Goal: Task Accomplishment & Management: Use online tool/utility

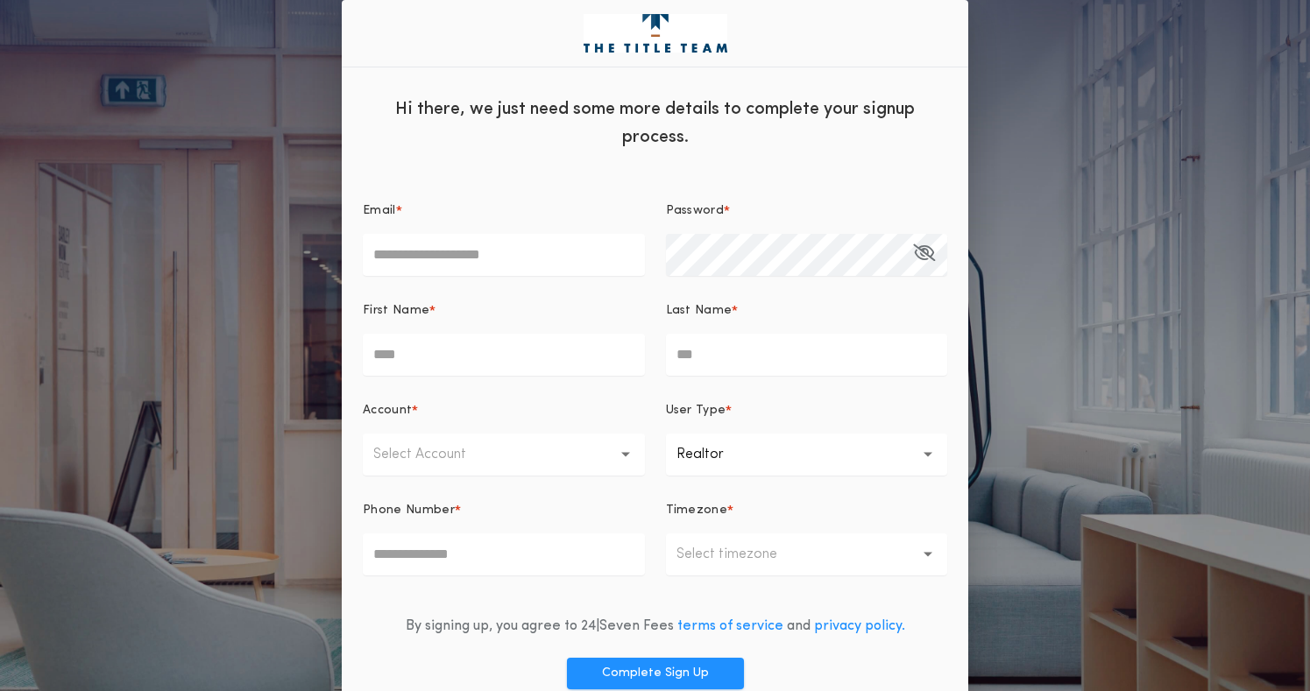
scroll to position [82, 0]
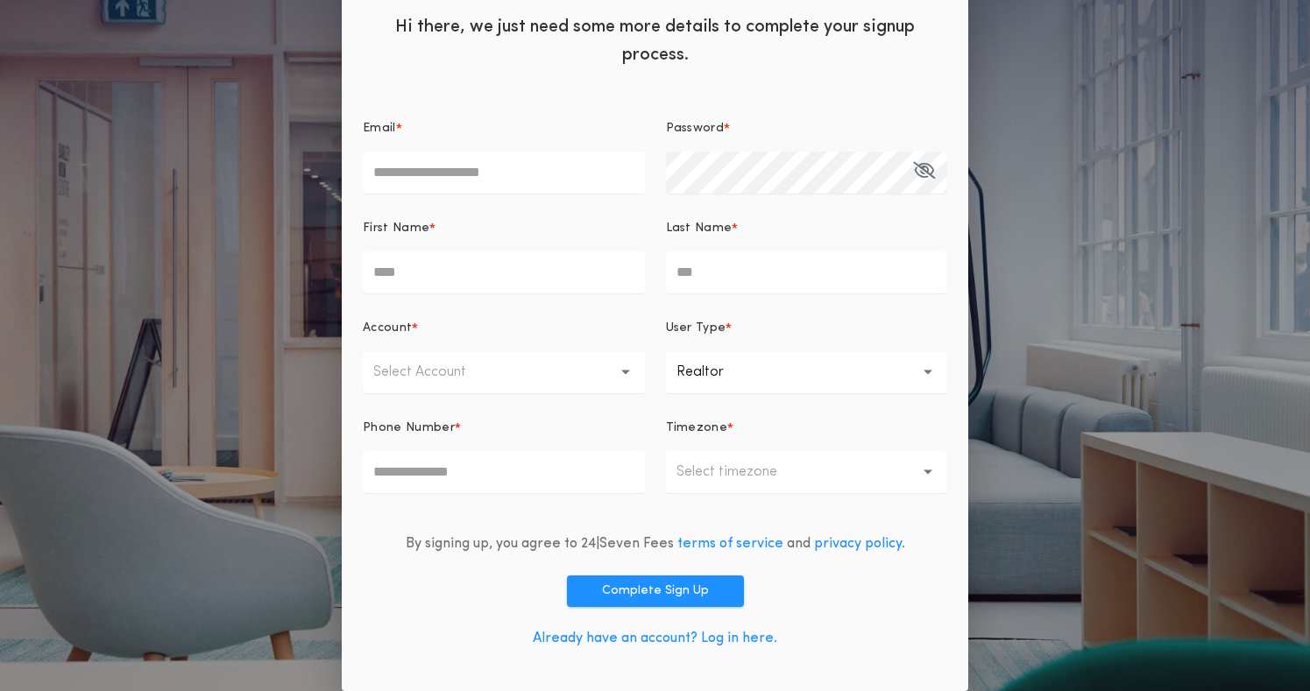
click at [767, 640] on link "Already have an account? Log in here." at bounding box center [655, 639] width 244 height 14
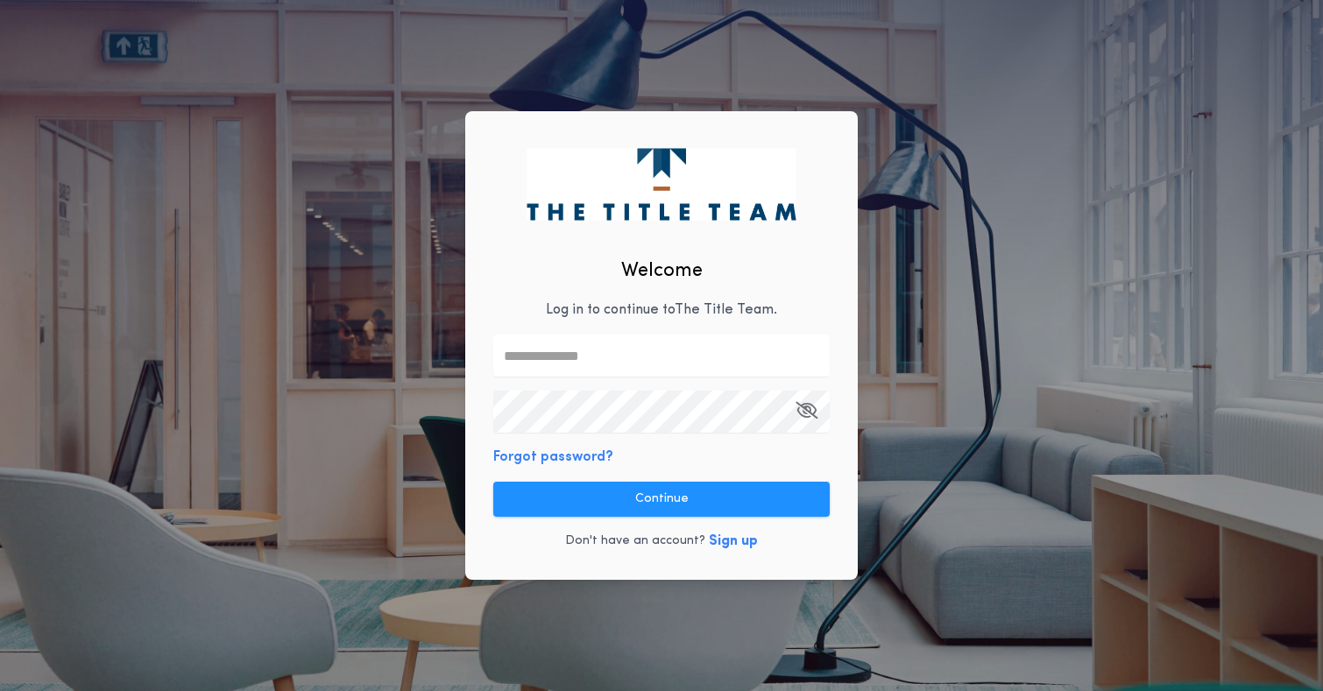
drag, startPoint x: 591, startPoint y: 329, endPoint x: 592, endPoint y: 338, distance: 8.8
click at [592, 330] on div "Welcome Log in to continue to The Title Team . Forgot password? Continue Don't …" at bounding box center [661, 346] width 393 height 470
click at [597, 356] on input "text" at bounding box center [661, 356] width 336 height 42
type input "**********"
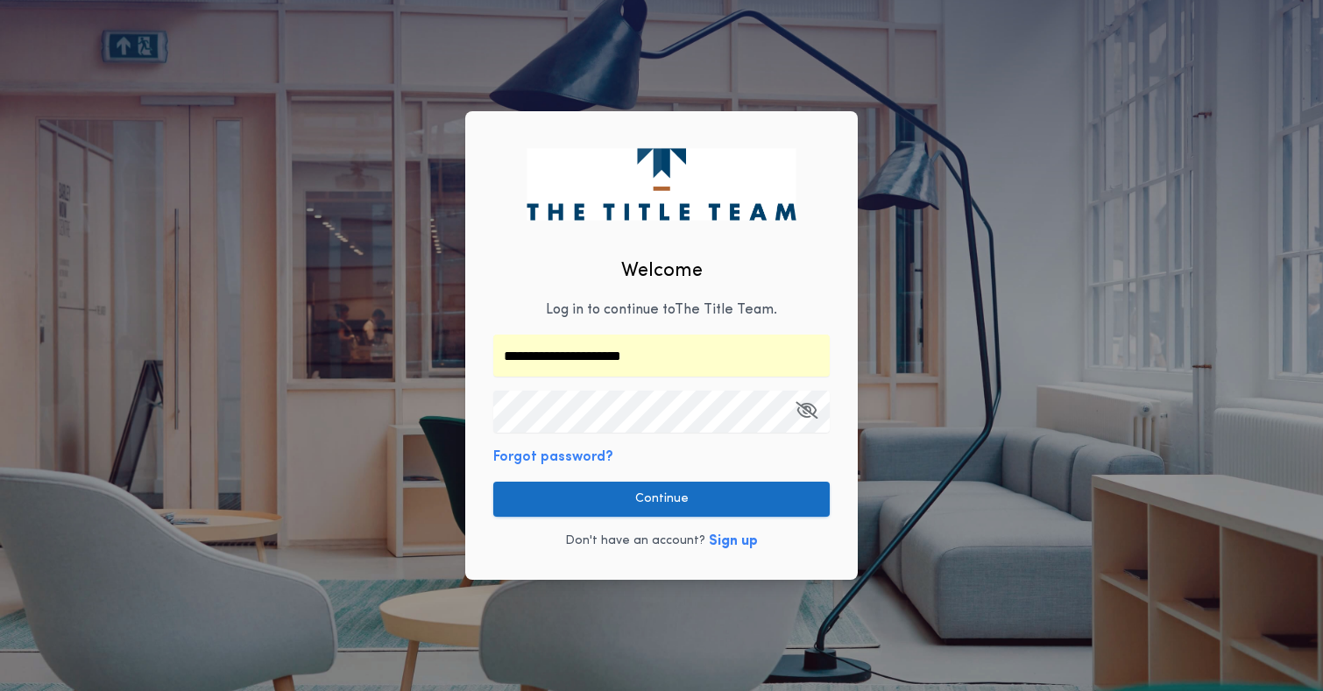
click at [669, 499] on button "Continue" at bounding box center [661, 499] width 336 height 35
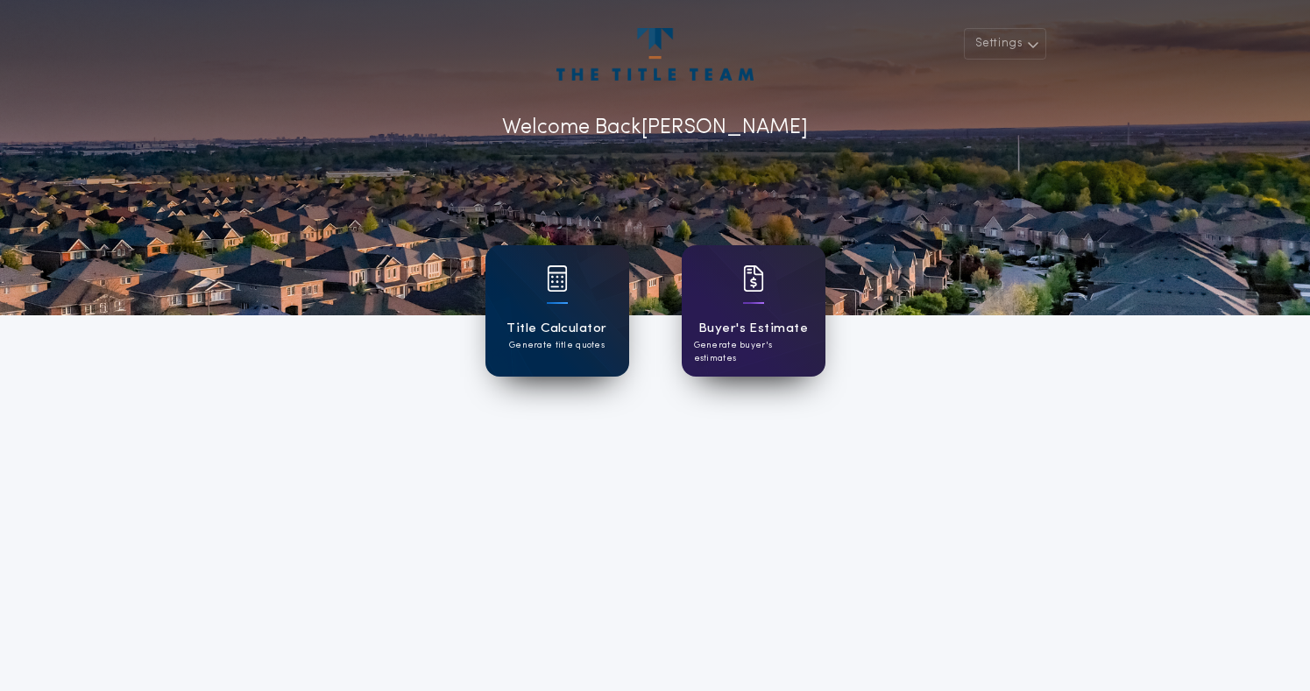
click at [556, 311] on div at bounding box center [557, 289] width 21 height 49
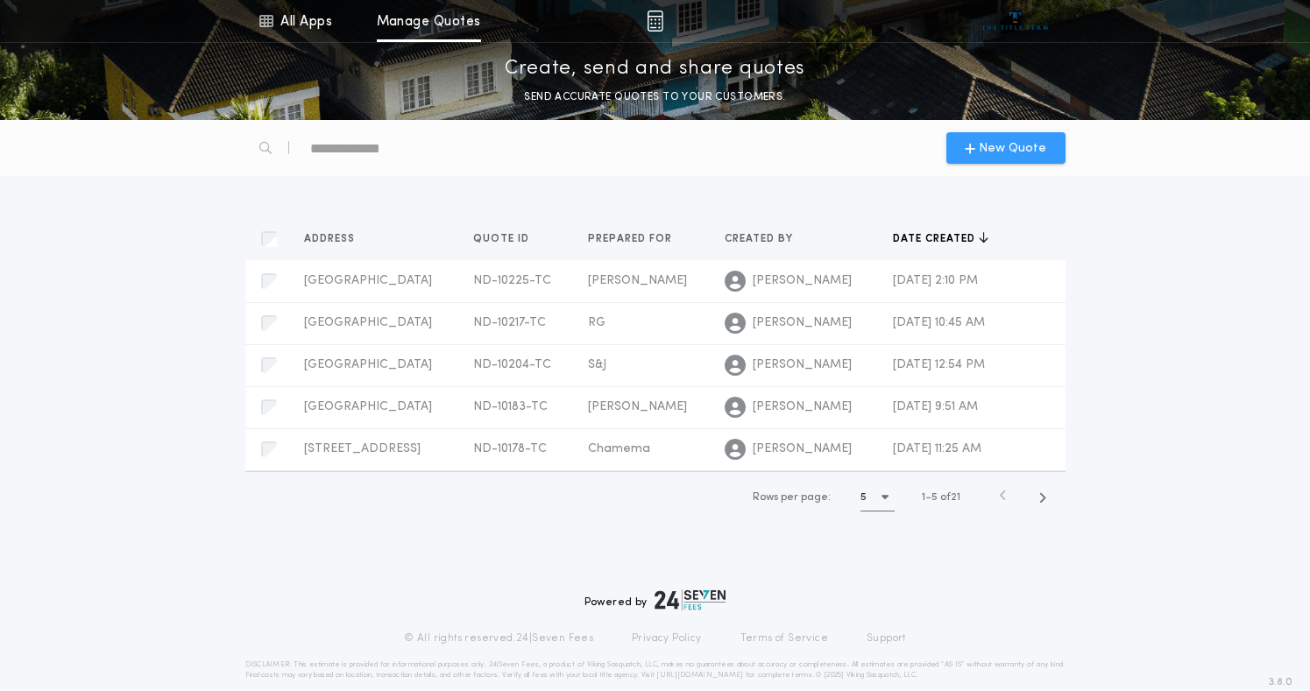
click at [984, 145] on span "New Quote" at bounding box center [1012, 148] width 67 height 18
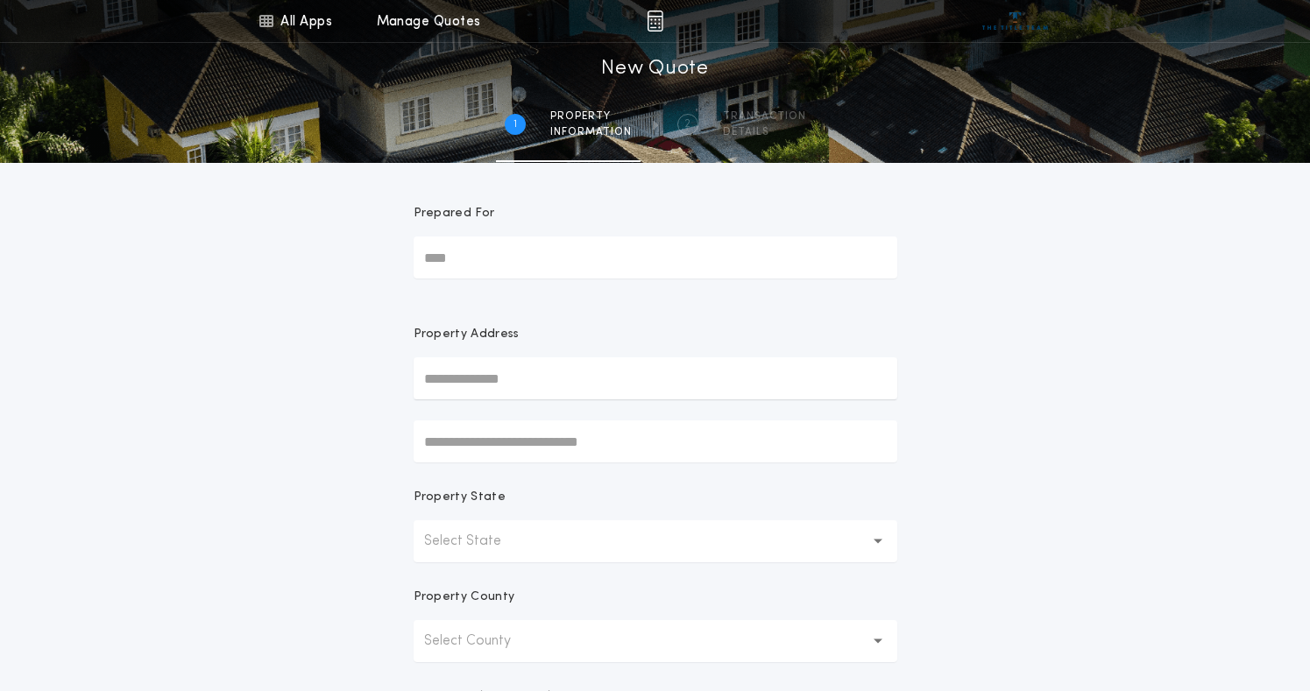
click at [617, 270] on input "Prepared For" at bounding box center [656, 258] width 484 height 42
type input "*"
type input "*******"
click at [540, 527] on button "Select State" at bounding box center [656, 541] width 484 height 42
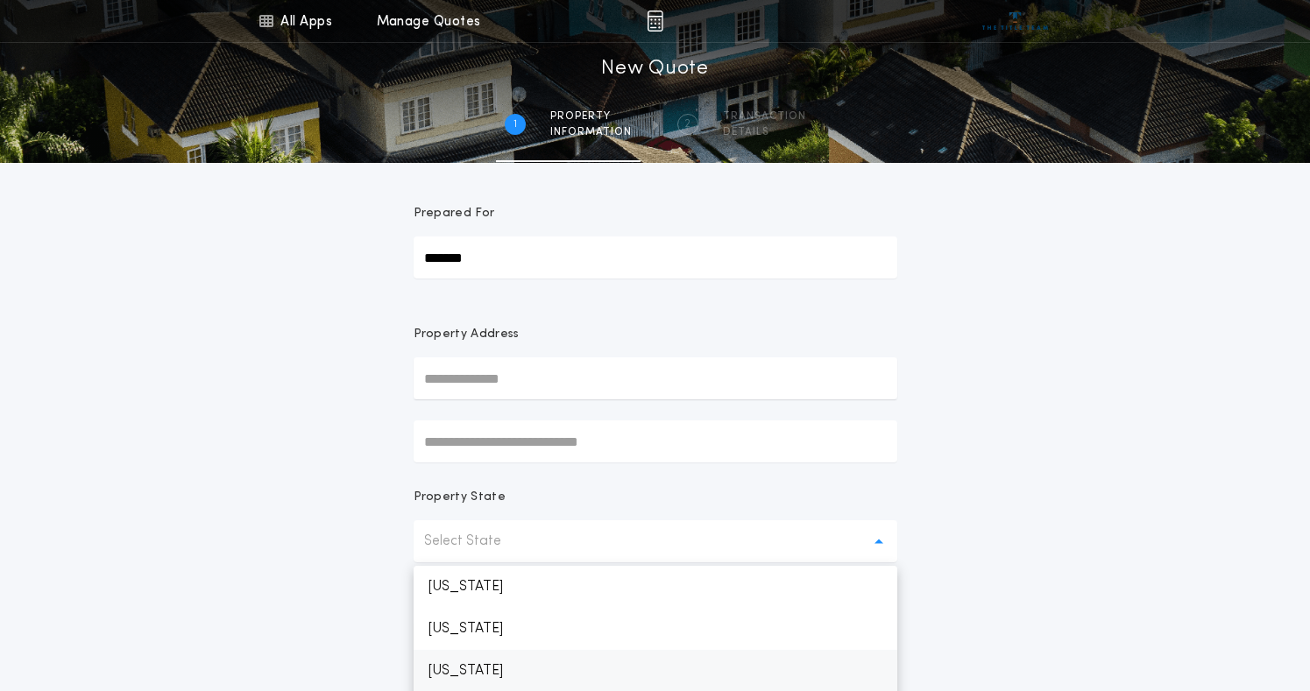
click at [492, 665] on p "North Dakota" at bounding box center [656, 671] width 484 height 42
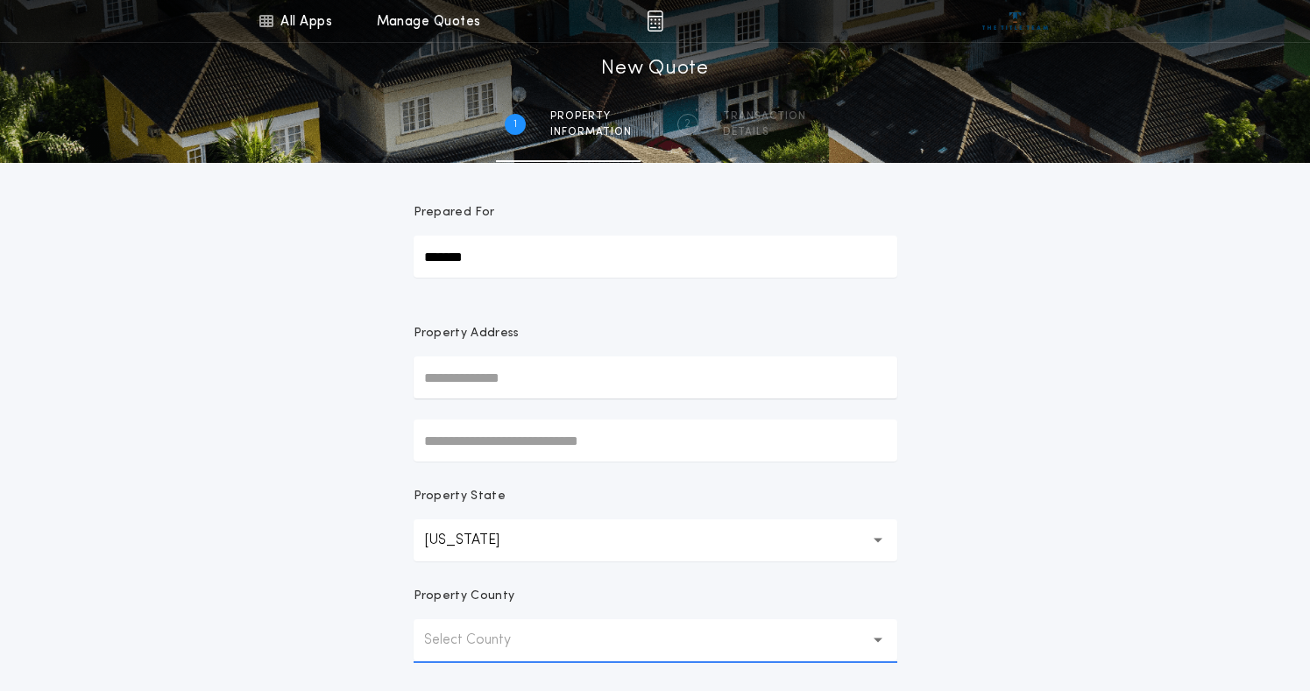
click at [300, 605] on div "All Apps Title Calculator Buyer's Estimate Menu All Apps Manage Quotes 1 /2 New…" at bounding box center [655, 500] width 1310 height 1003
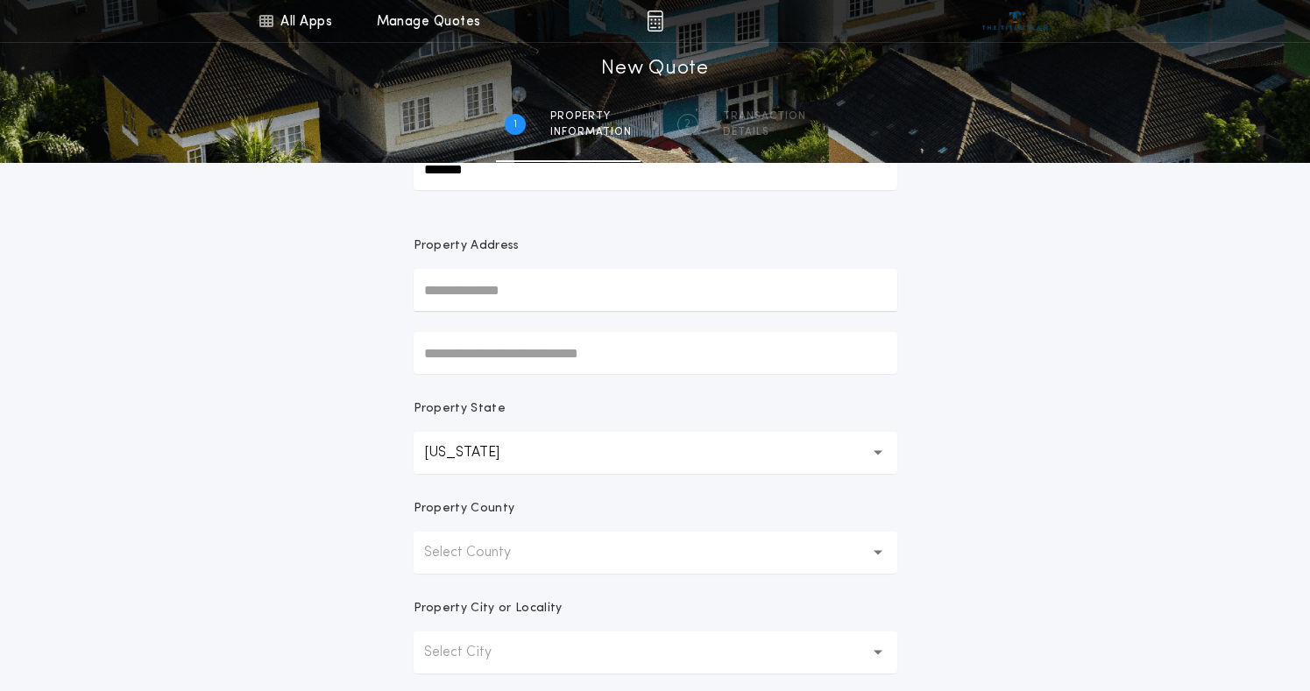
scroll to position [176, 0]
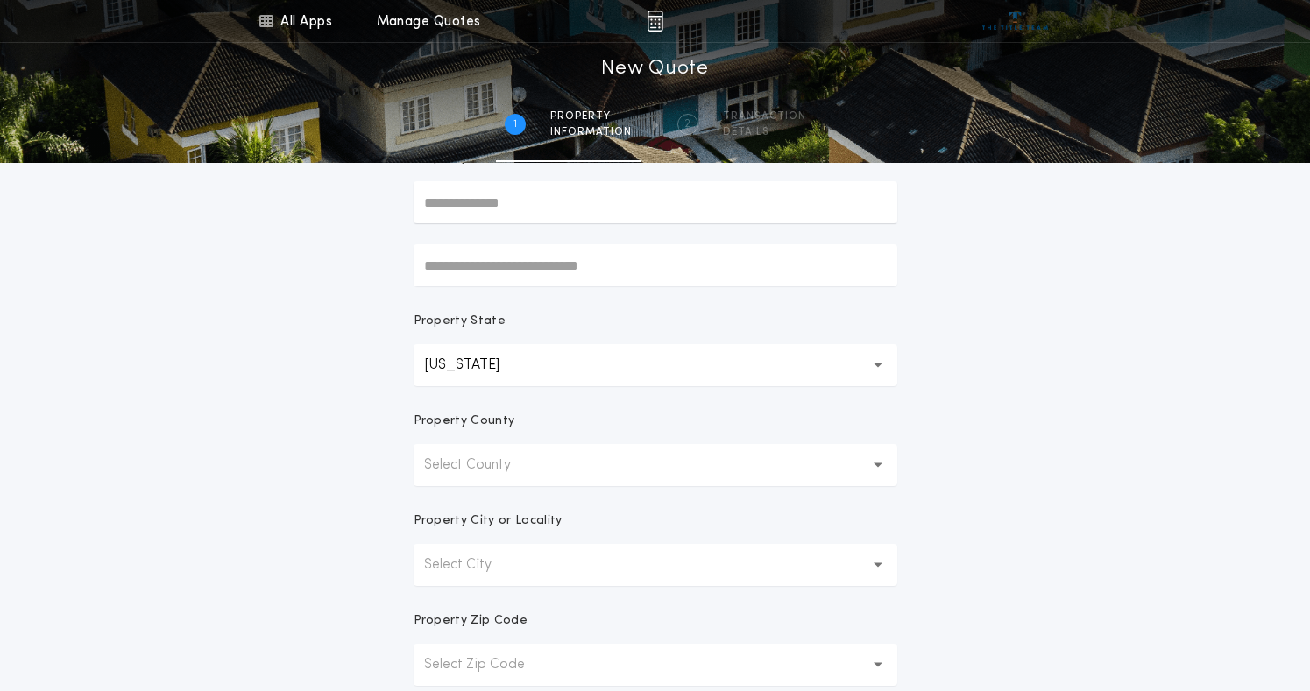
click at [523, 466] on p "Select County" at bounding box center [481, 465] width 115 height 21
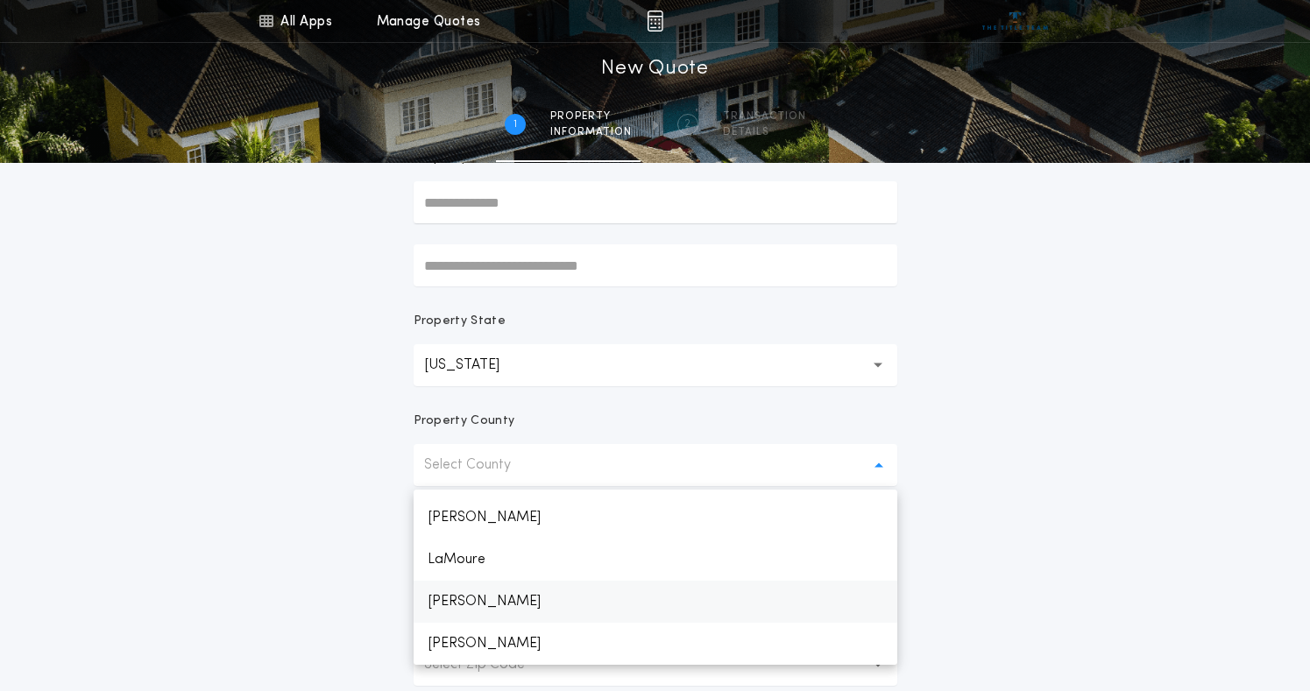
scroll to position [964, 0]
click at [501, 632] on p "McKenzie" at bounding box center [656, 640] width 484 height 42
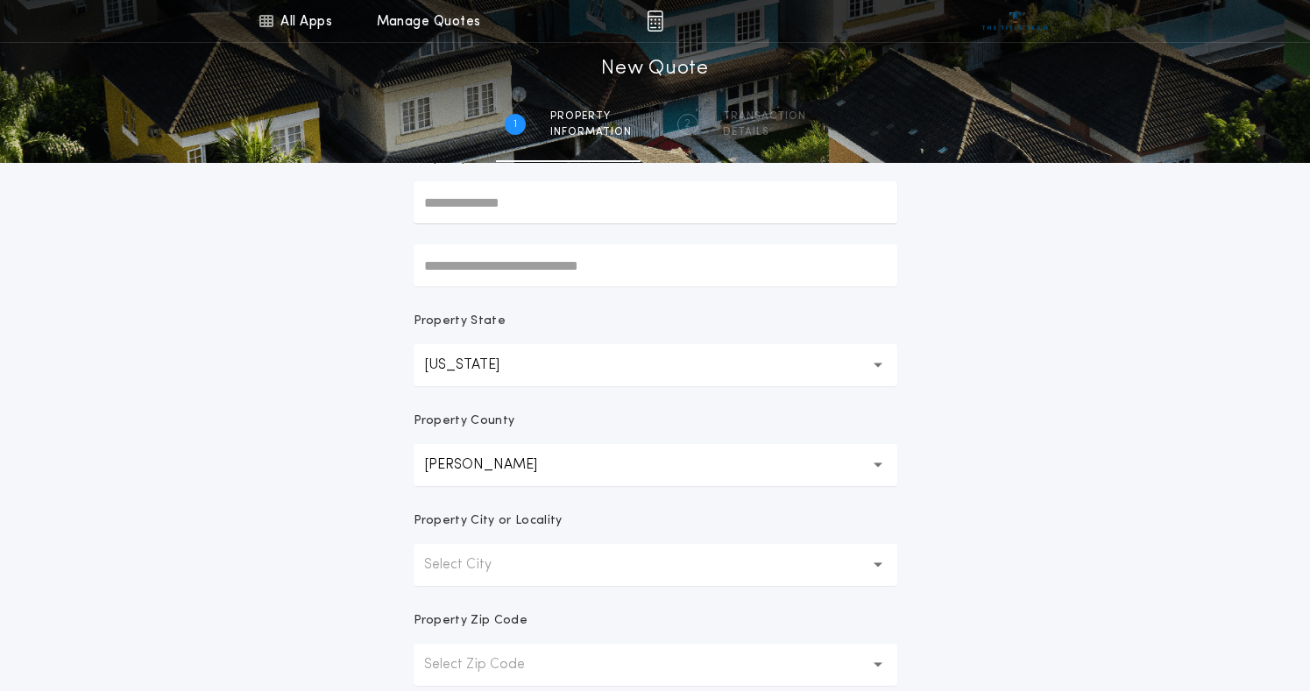
click at [327, 560] on div "All Apps Title Calculator Buyer's Estimate Menu All Apps Manage Quotes 1 /2 New…" at bounding box center [655, 324] width 1310 height 1001
click at [516, 563] on p "Select City" at bounding box center [472, 565] width 96 height 21
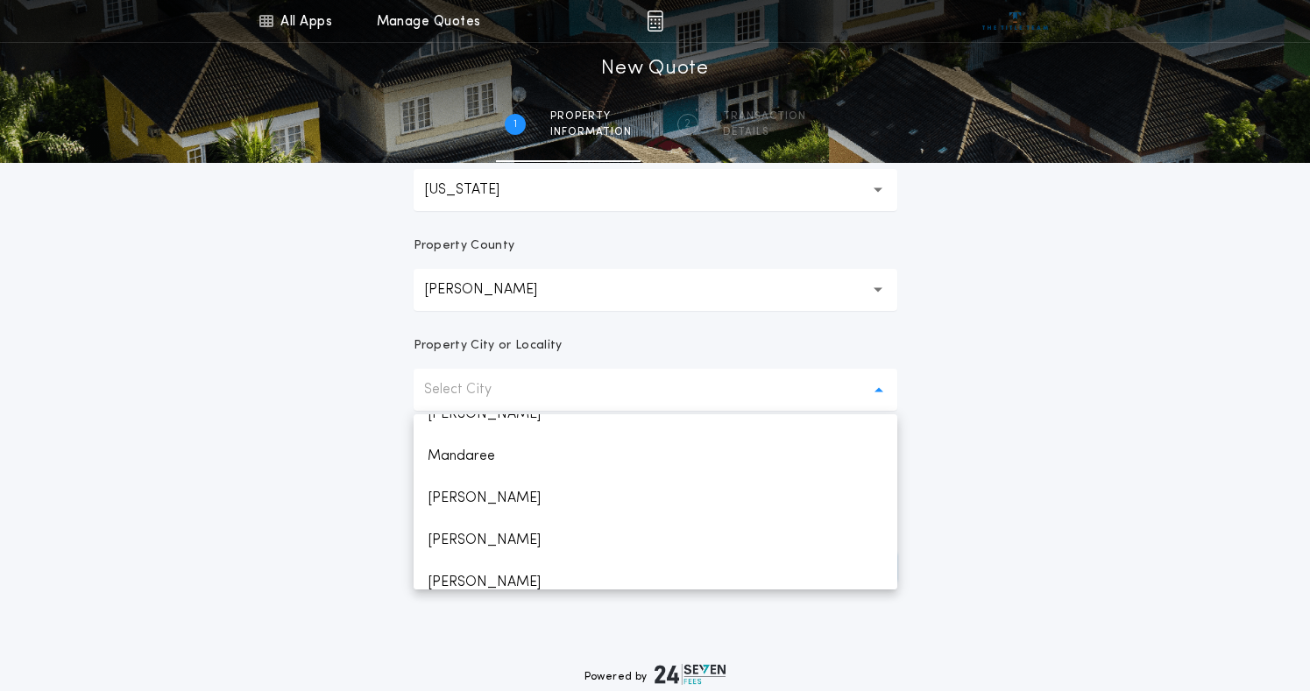
scroll to position [624, 0]
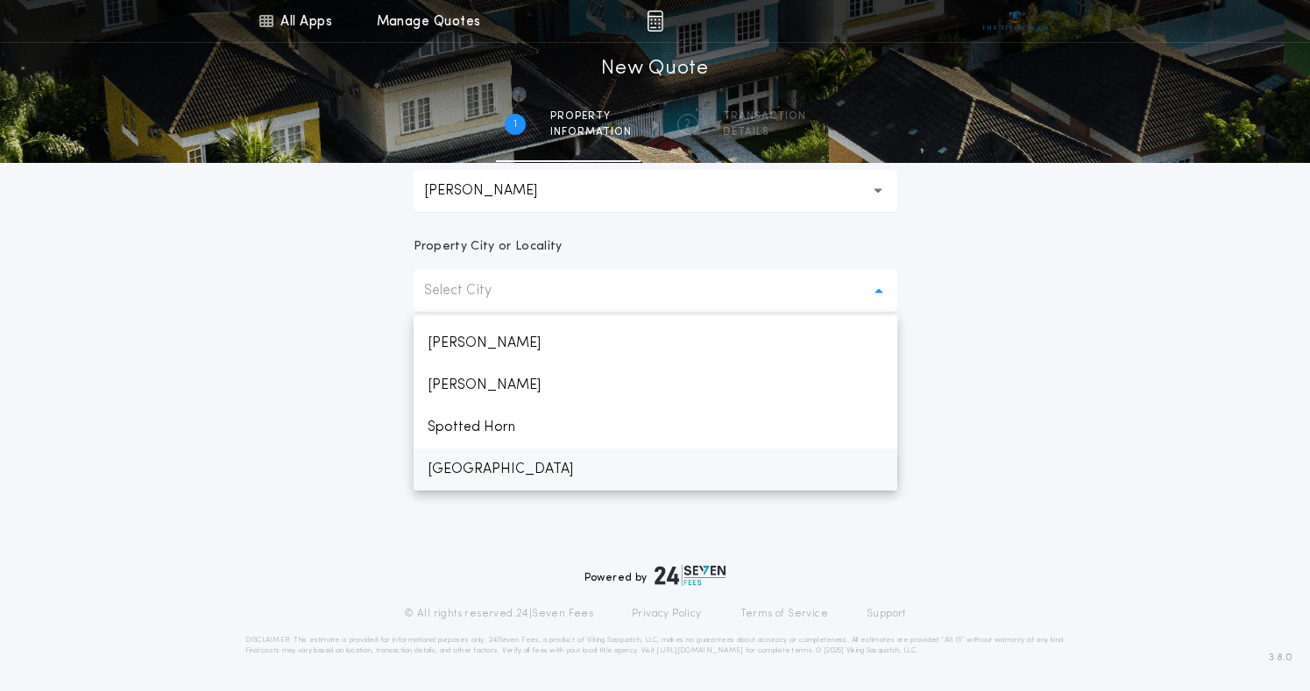
click at [548, 477] on p "Watford City" at bounding box center [656, 470] width 484 height 42
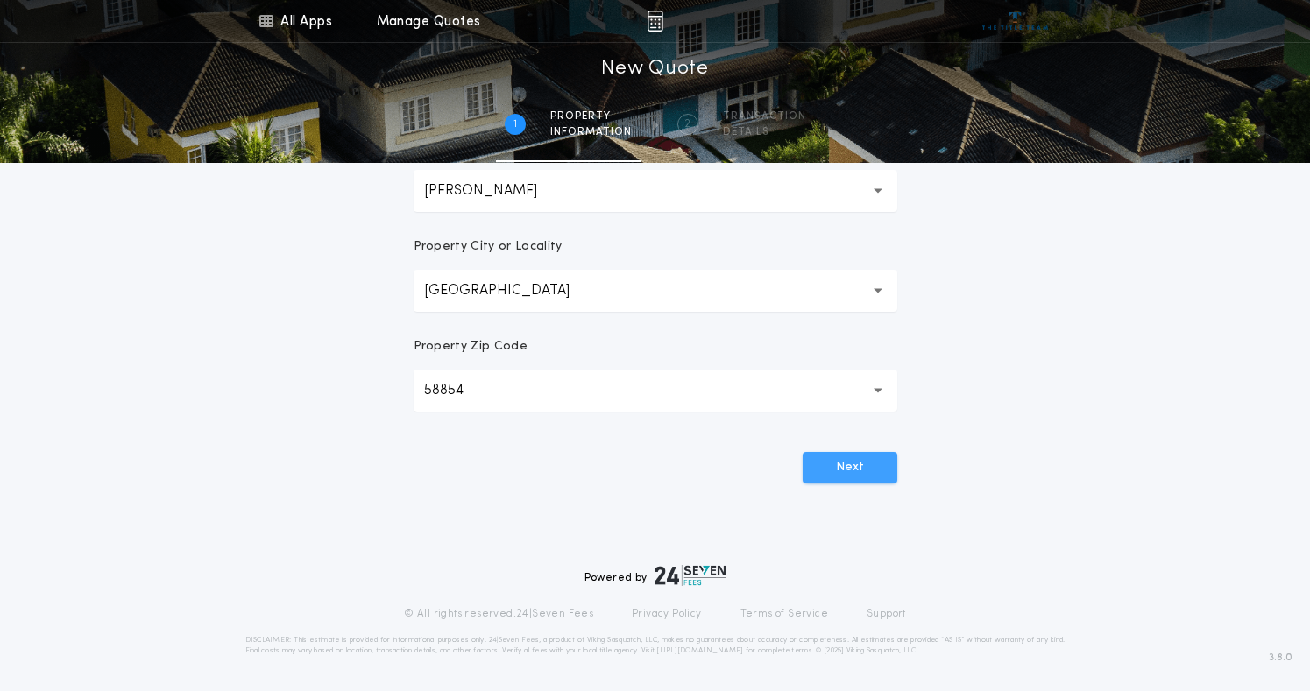
click at [857, 464] on button "Next" at bounding box center [850, 468] width 95 height 32
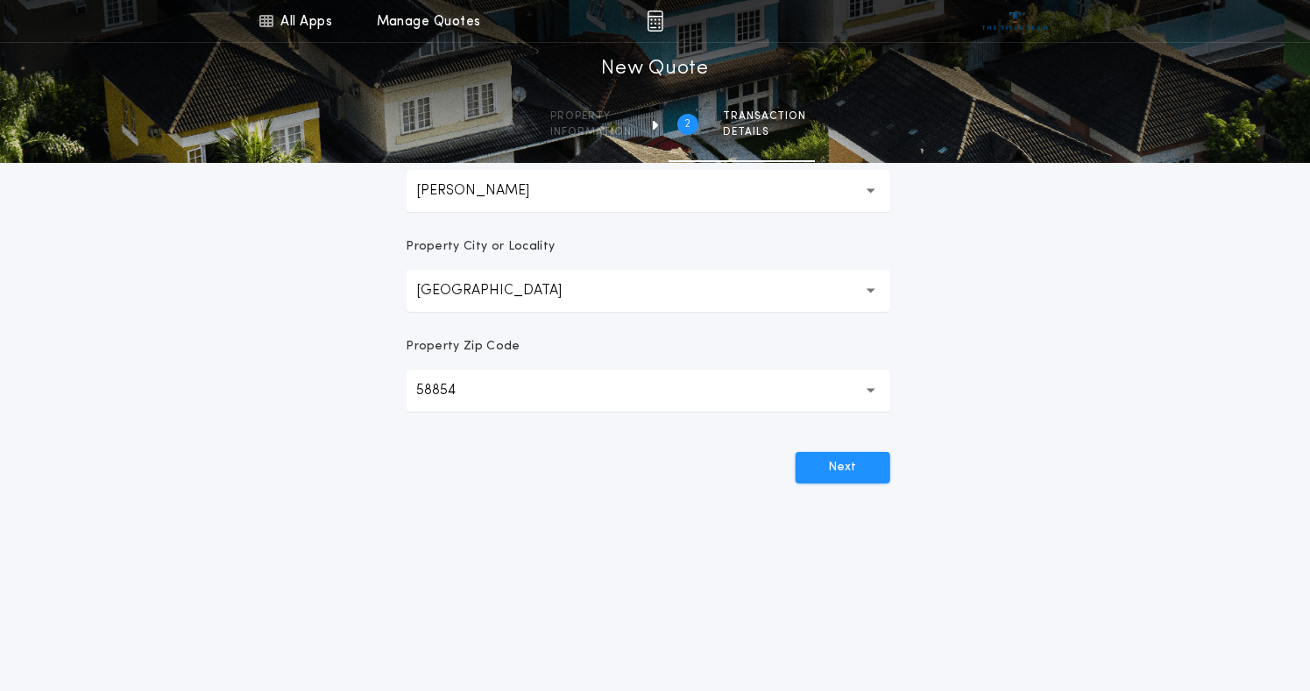
scroll to position [0, 0]
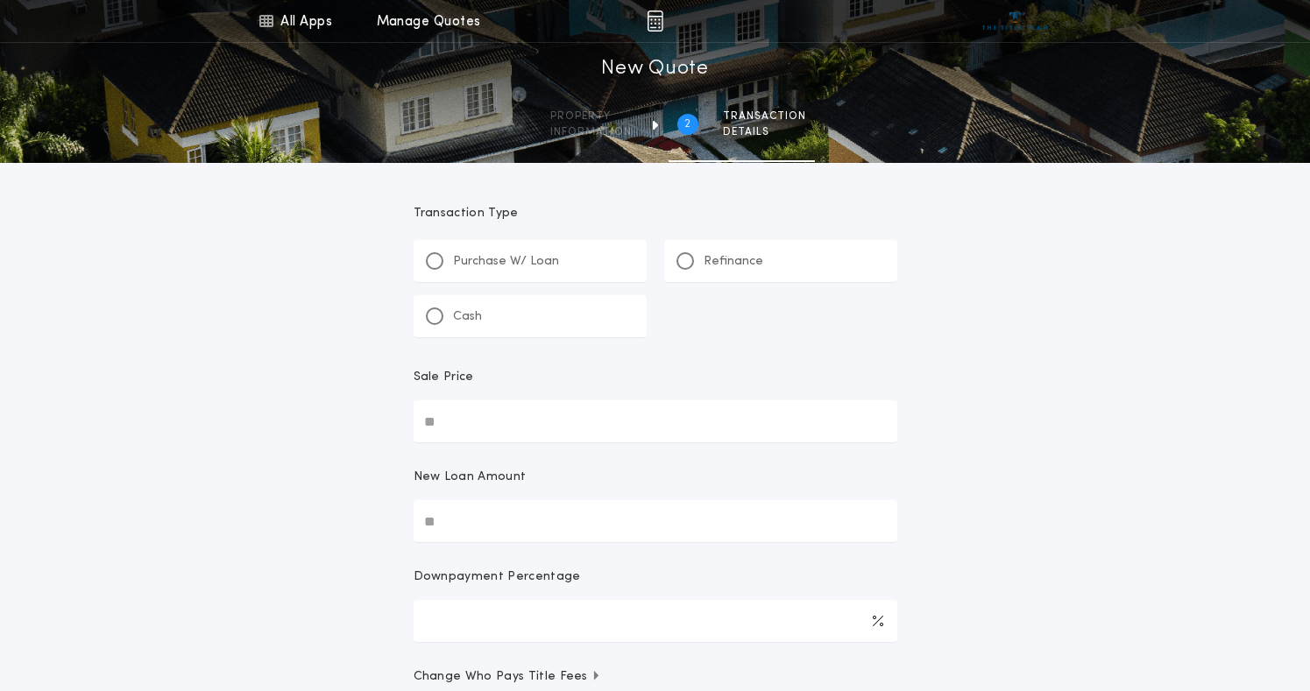
click at [715, 262] on p "Refinance" at bounding box center [734, 262] width 60 height 18
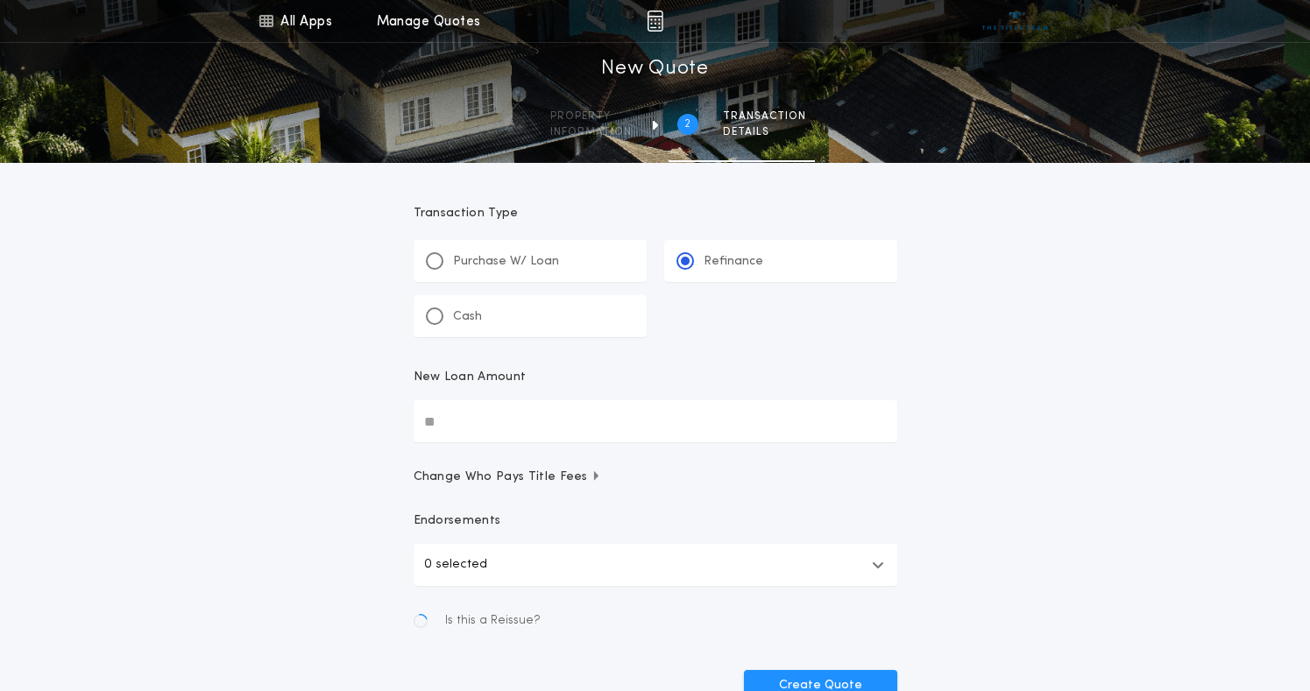
click at [496, 440] on input "New Loan Amount" at bounding box center [656, 421] width 484 height 42
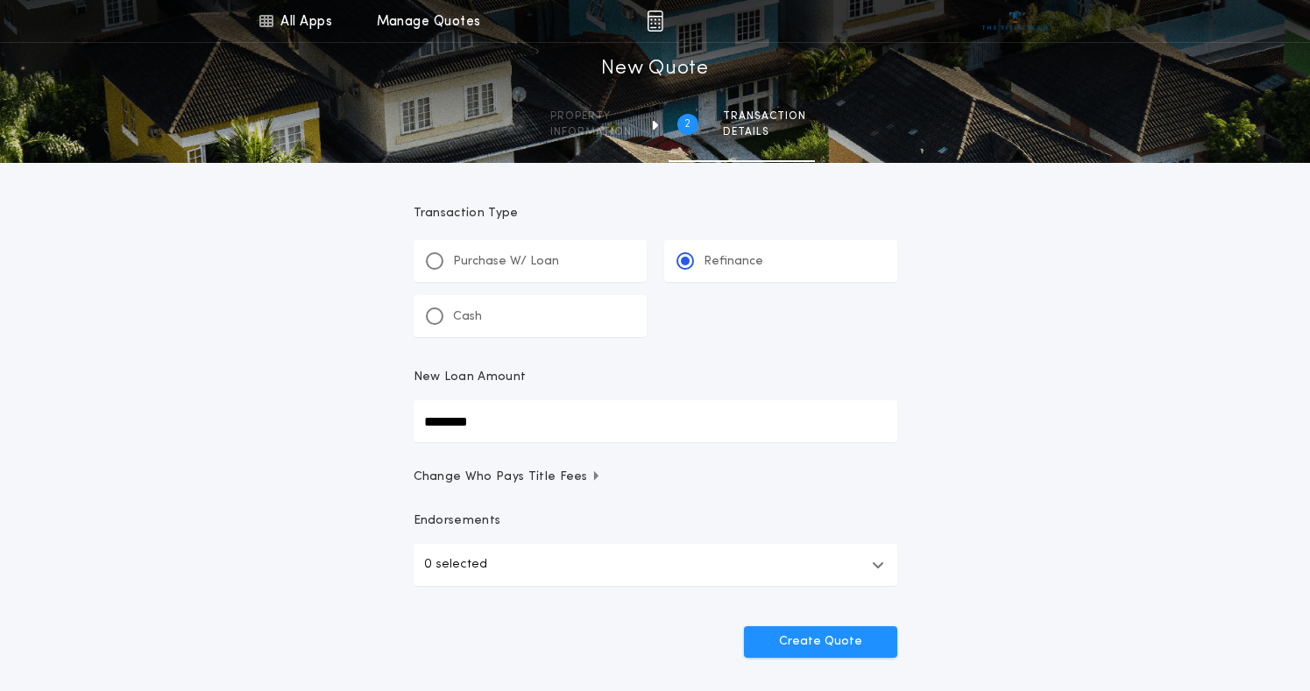
type input "********"
click at [697, 529] on p "Endorsements" at bounding box center [656, 522] width 484 height 18
click at [690, 578] on button "0 selected" at bounding box center [656, 565] width 484 height 42
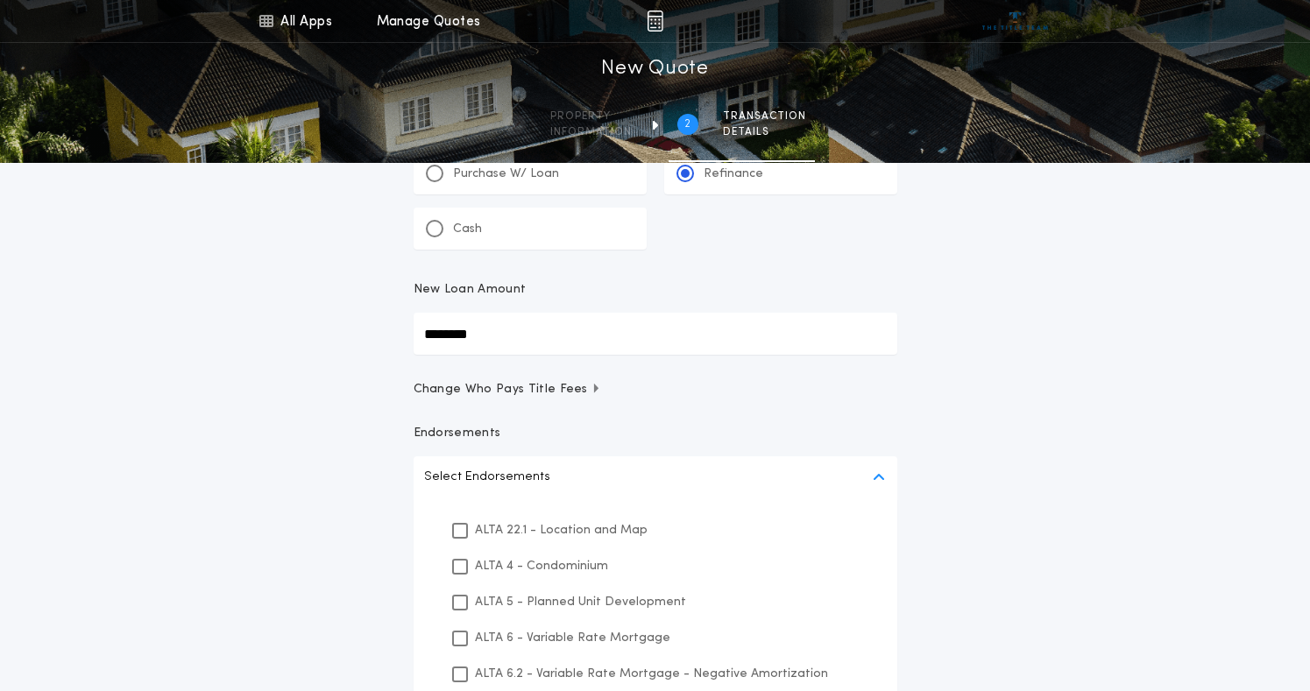
scroll to position [263, 0]
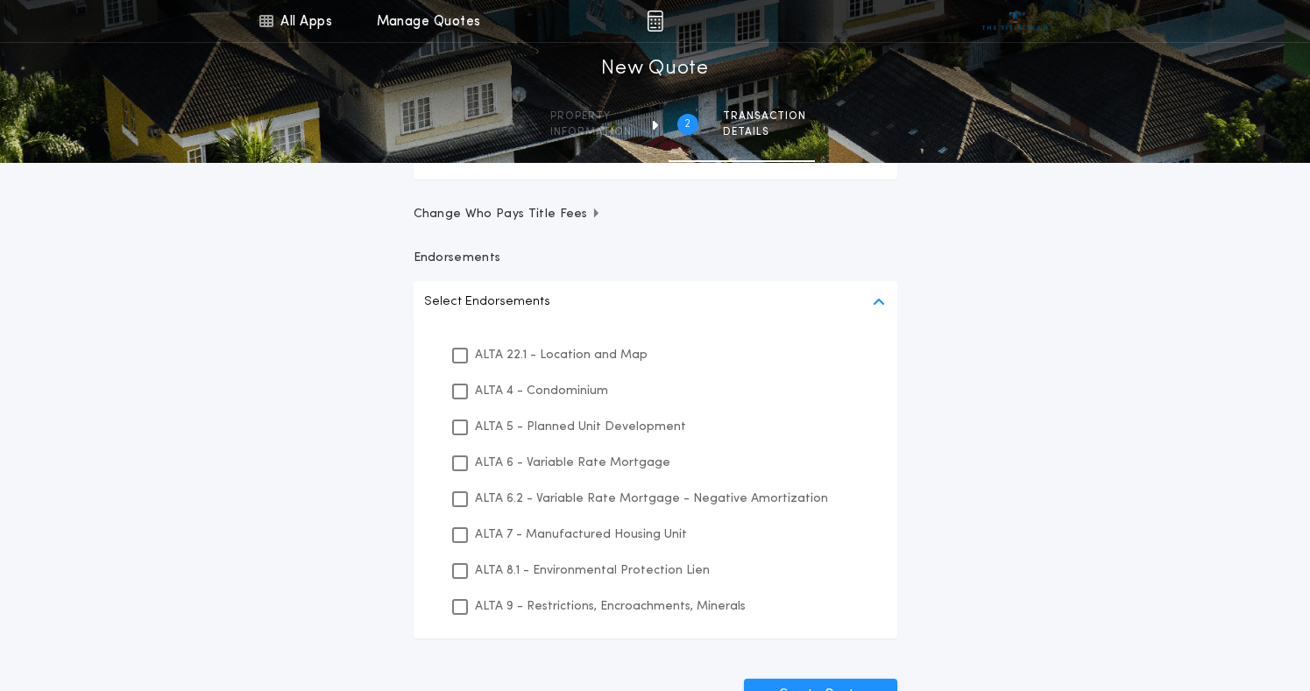
drag, startPoint x: 544, startPoint y: 360, endPoint x: 559, endPoint y: 384, distance: 28.0
click at [544, 359] on p "ALTA 22.1 - Location and Map" at bounding box center [561, 355] width 173 height 18
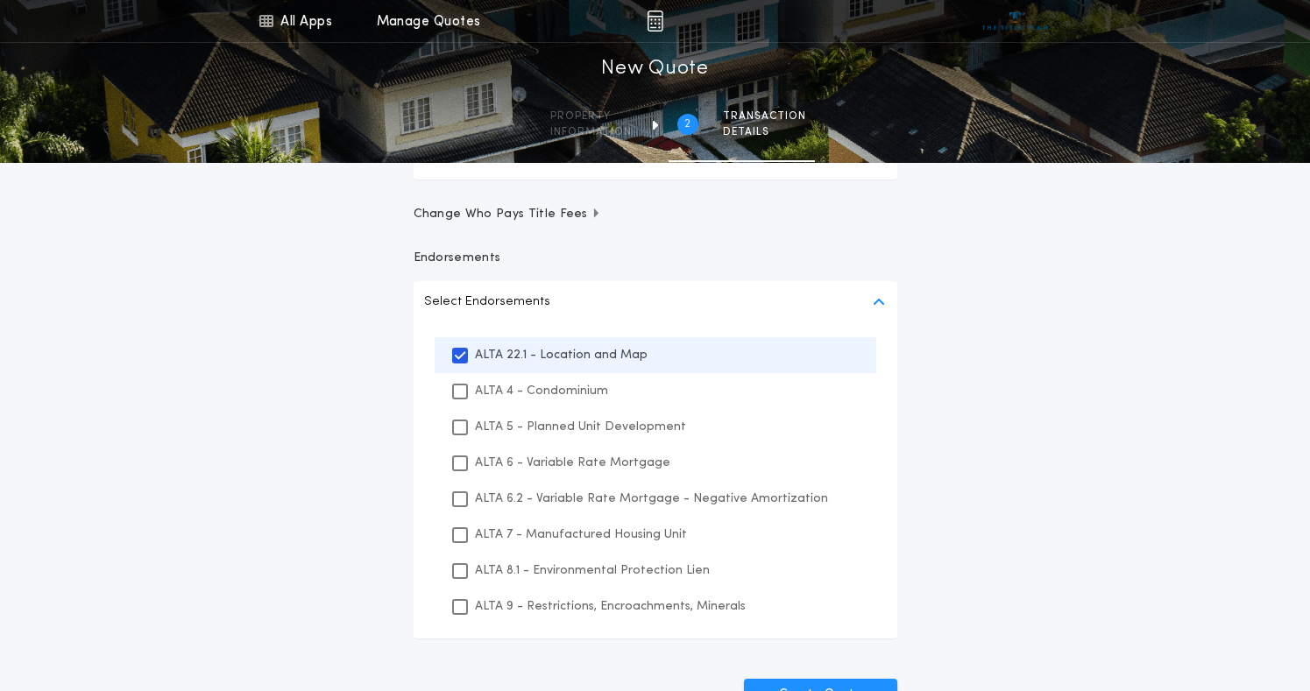
scroll to position [350, 0]
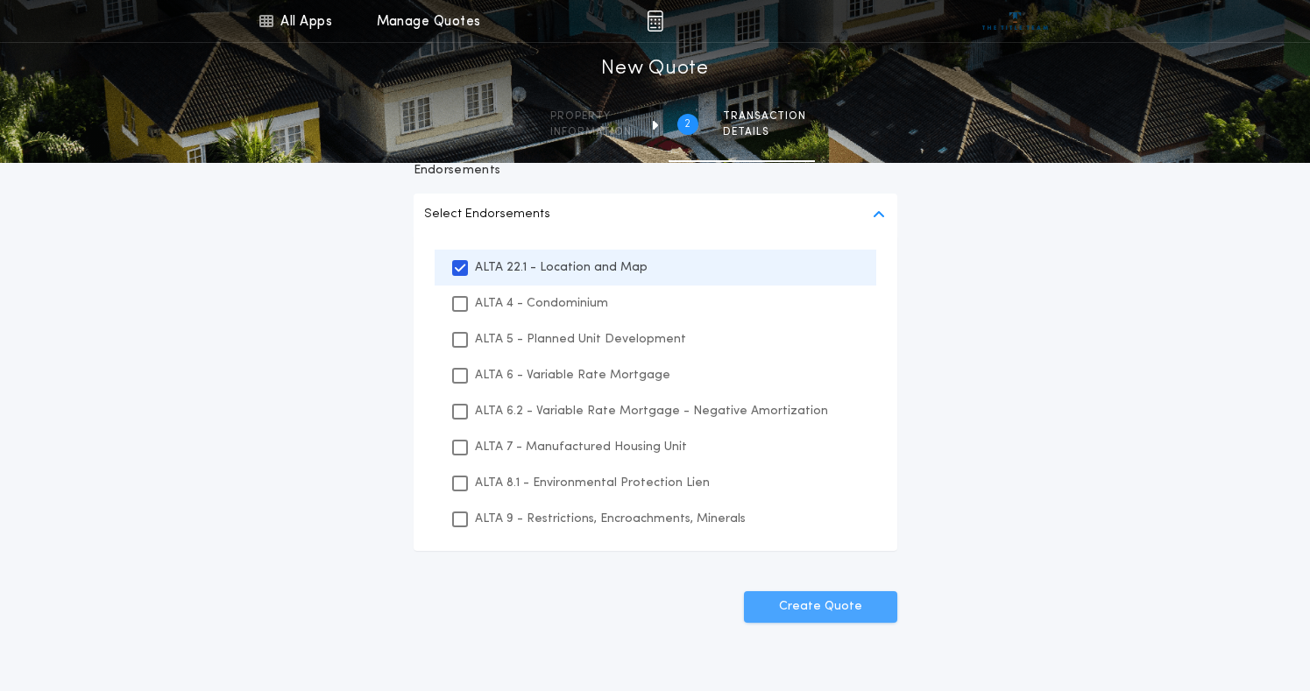
click at [809, 610] on button "Create Quote" at bounding box center [820, 607] width 153 height 32
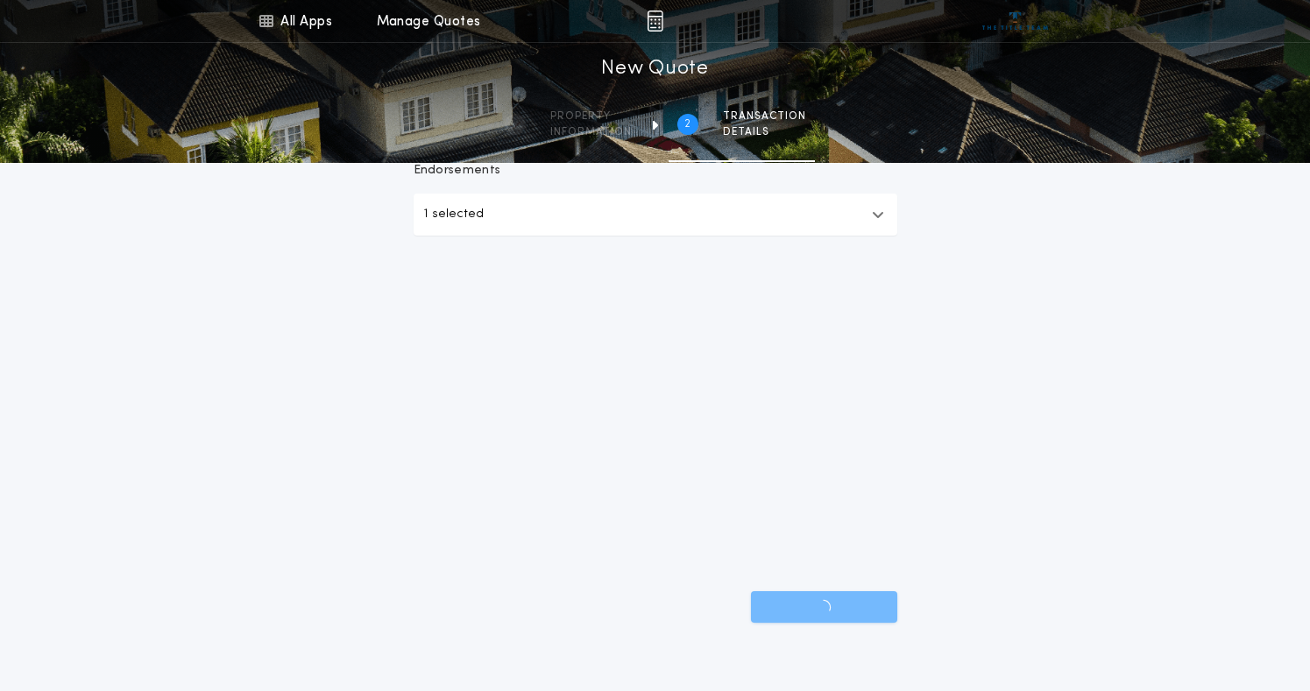
scroll to position [174, 0]
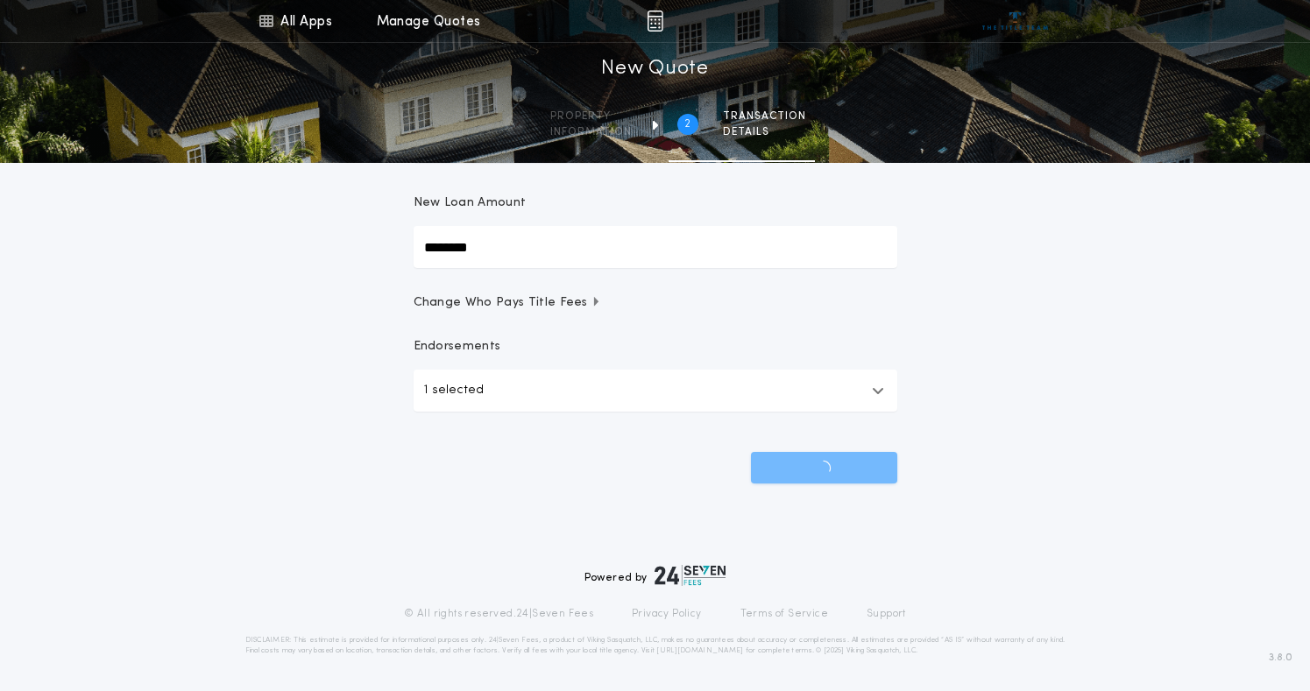
click at [612, 392] on button "1 selected" at bounding box center [656, 391] width 484 height 42
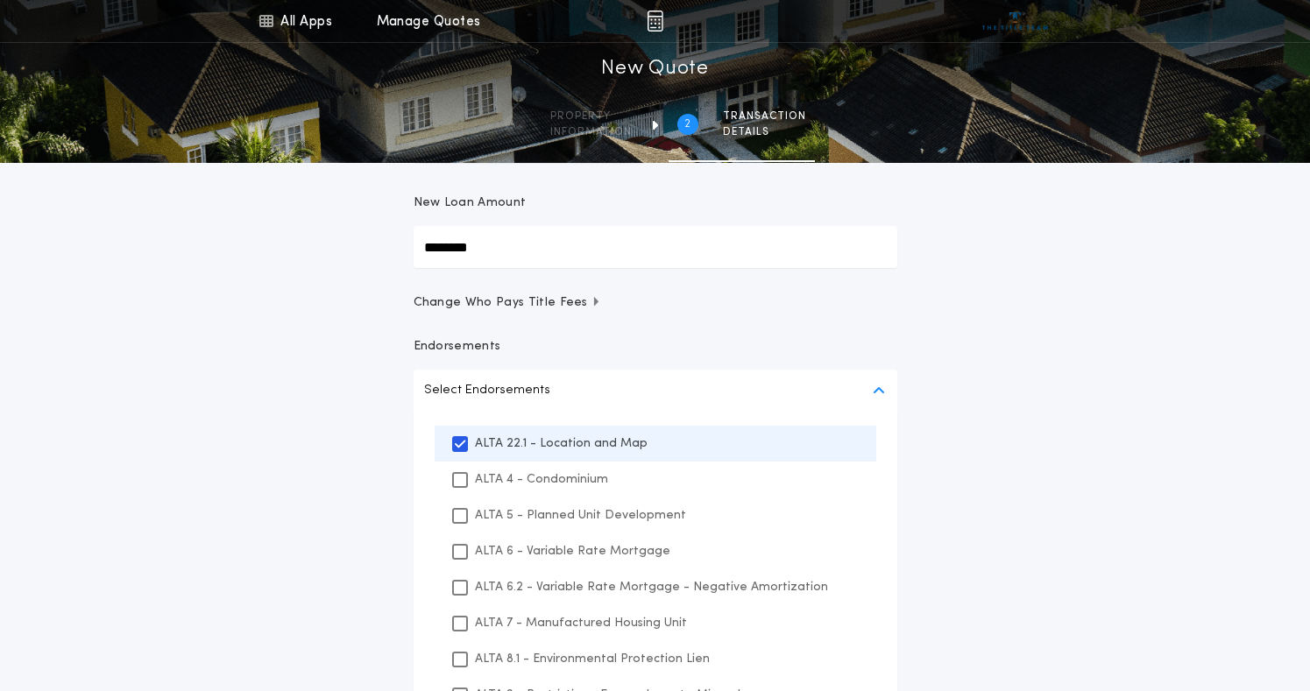
click at [612, 392] on button "Select Endorsements" at bounding box center [656, 391] width 484 height 42
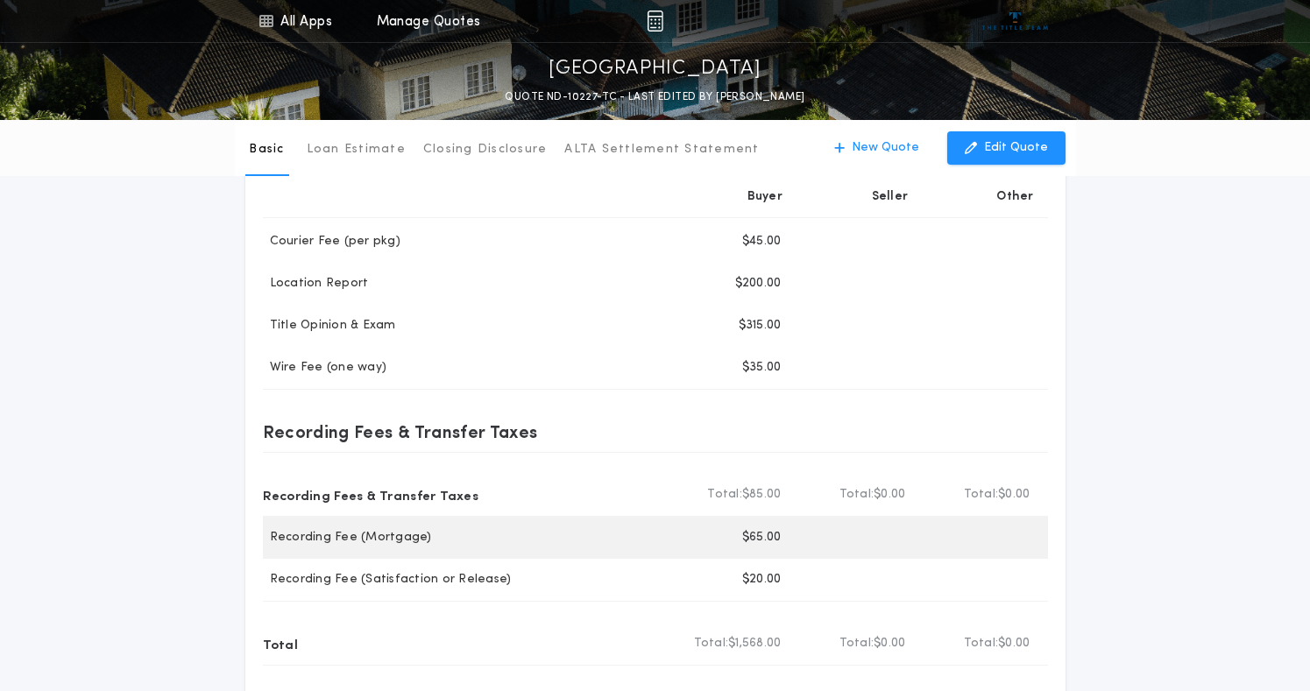
scroll to position [438, 0]
